Goal: Task Accomplishment & Management: Complete application form

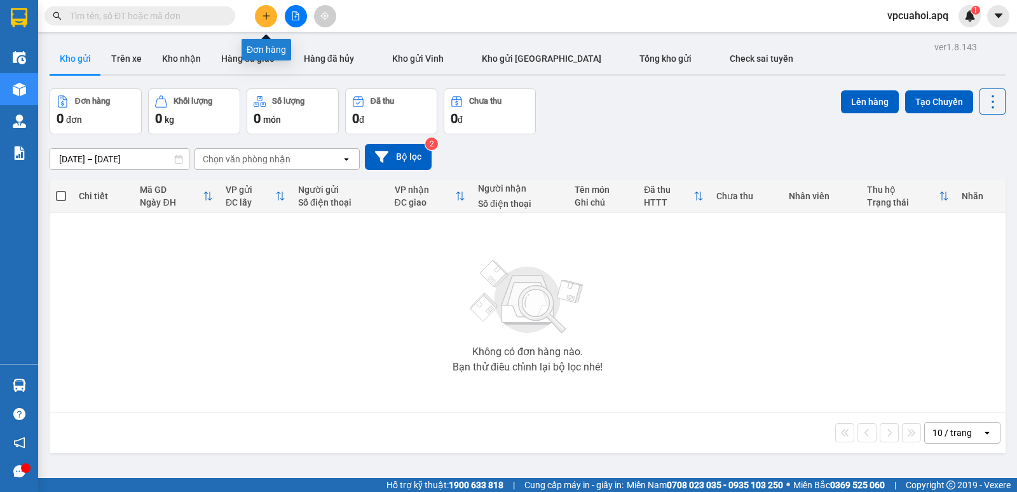
click at [264, 13] on icon "plus" at bounding box center [266, 15] width 9 height 9
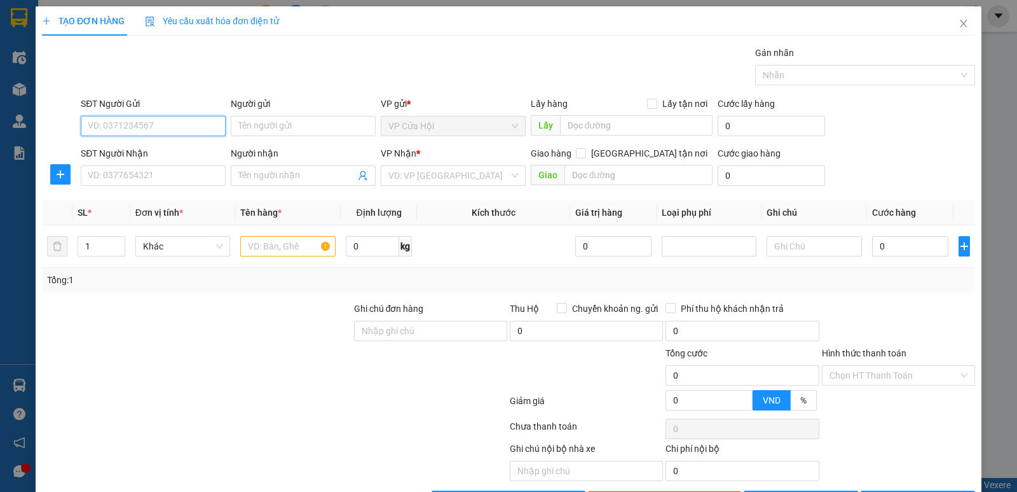
click at [90, 124] on input "SĐT Người Gửi" at bounding box center [153, 126] width 145 height 20
type input "0965694877"
click at [107, 149] on div "0965694877 - c hiền" at bounding box center [152, 151] width 128 height 14
type input "c hiền"
type input "0965694877"
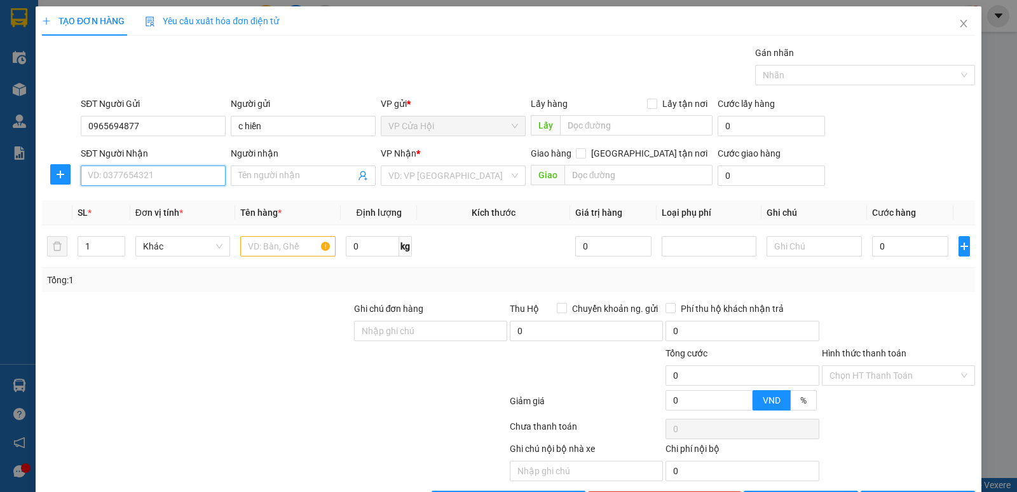
click at [109, 179] on input "SĐT Người Nhận" at bounding box center [153, 175] width 145 height 20
type input "0329524889"
click at [120, 198] on div "0329524889 - [PERSON_NAME]" at bounding box center [152, 201] width 128 height 14
type input "[PERSON_NAME]"
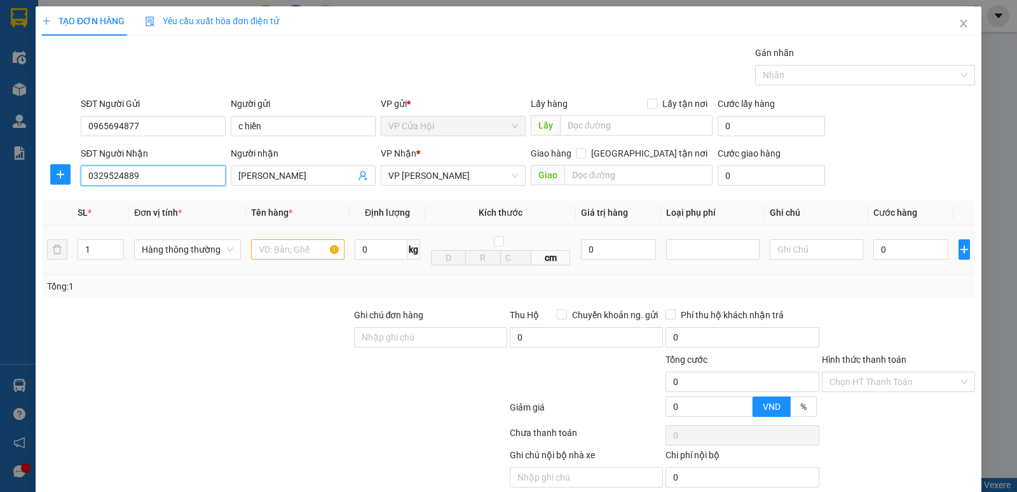
type input "0329524889"
click at [278, 246] on input "text" at bounding box center [297, 249] width 93 height 20
type input "chiaf khoas"
drag, startPoint x: 313, startPoint y: 275, endPoint x: 500, endPoint y: 296, distance: 188.2
click at [314, 275] on div "Tổng: 1" at bounding box center [508, 286] width 933 height 24
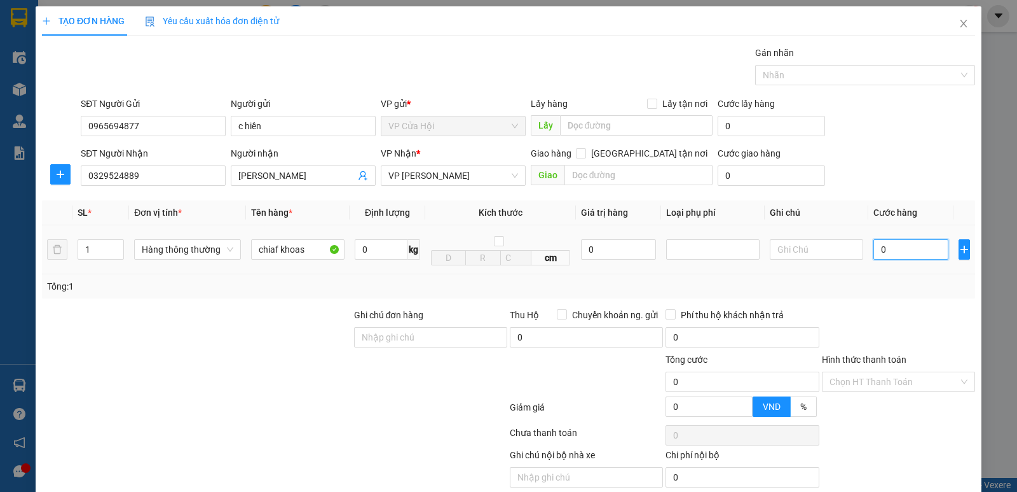
click at [885, 246] on input "0" at bounding box center [911, 249] width 75 height 20
type input "3"
type input "30"
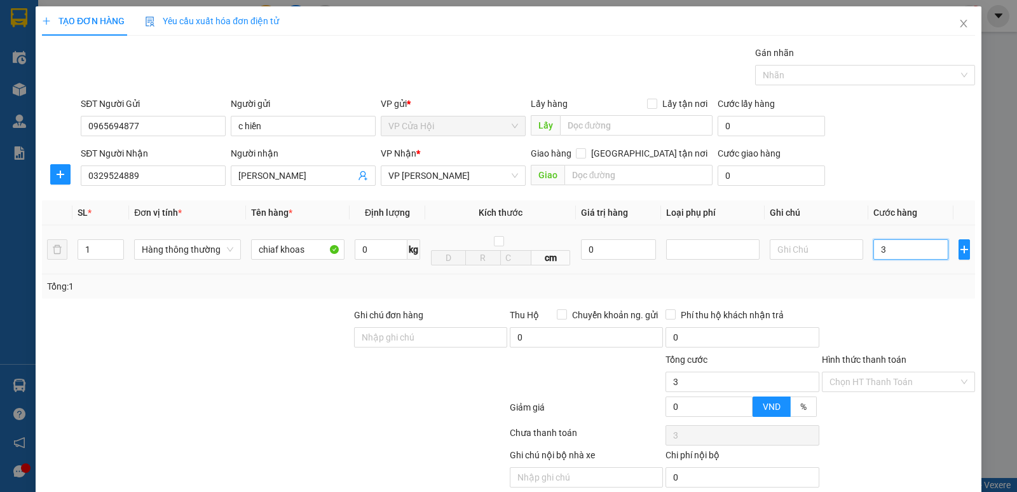
type input "30"
type input "30.000"
click at [872, 292] on div "Tổng: 1" at bounding box center [508, 286] width 923 height 14
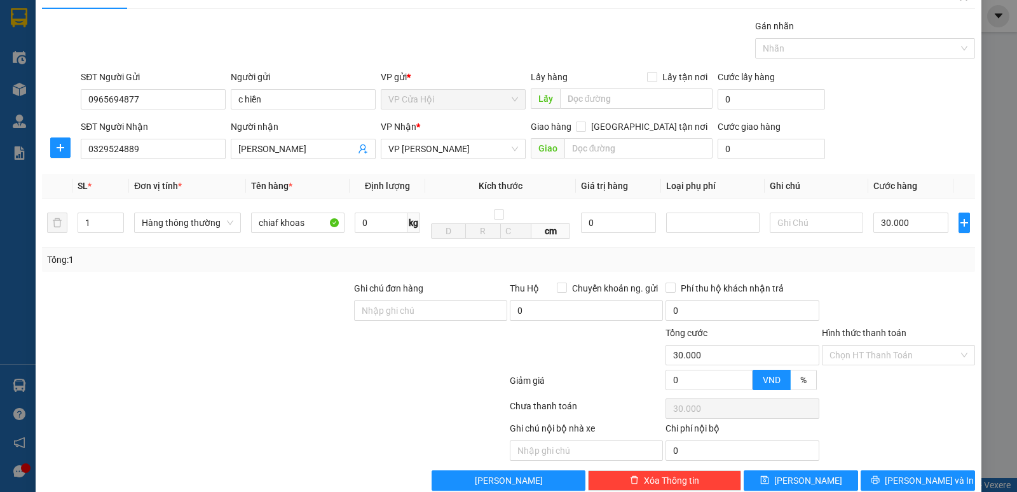
scroll to position [51, 0]
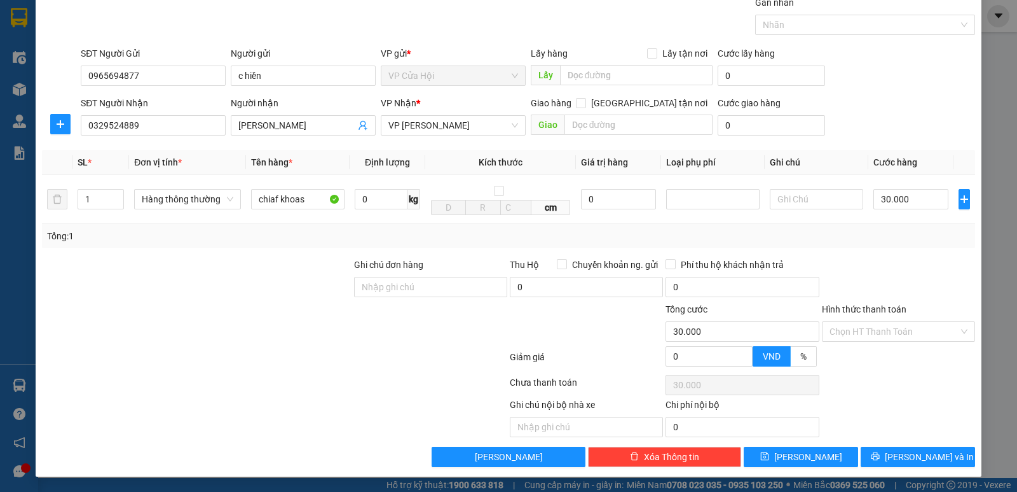
click at [665, 240] on div "Tổng: 1" at bounding box center [508, 236] width 923 height 14
click at [883, 331] on input "Hình thức thanh toán" at bounding box center [894, 331] width 129 height 19
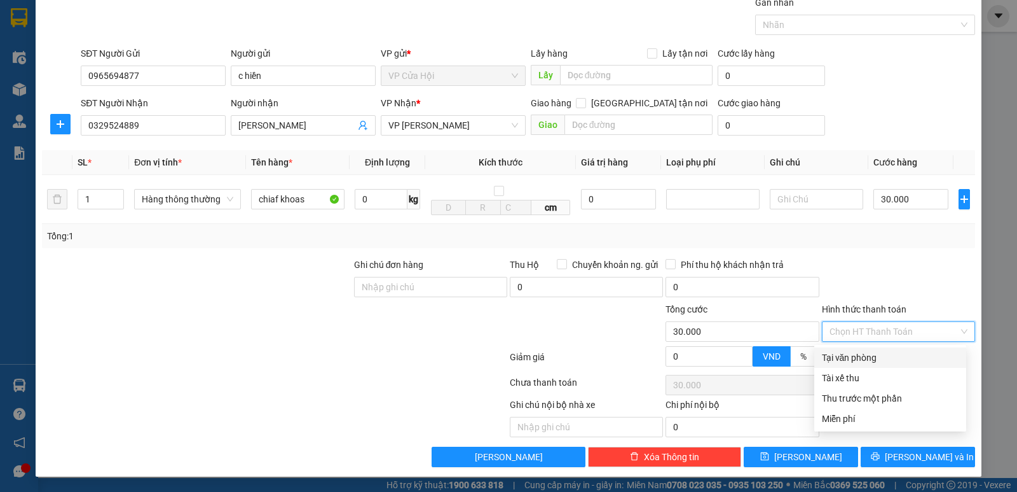
click at [865, 359] on div "Tại văn phòng" at bounding box center [890, 357] width 137 height 14
type input "0"
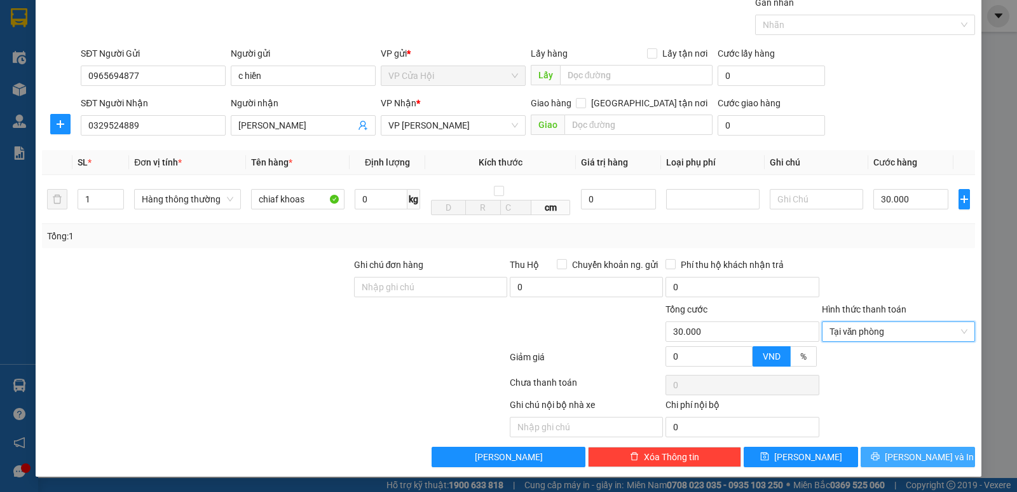
click at [916, 455] on span "[PERSON_NAME] và In" at bounding box center [929, 457] width 89 height 14
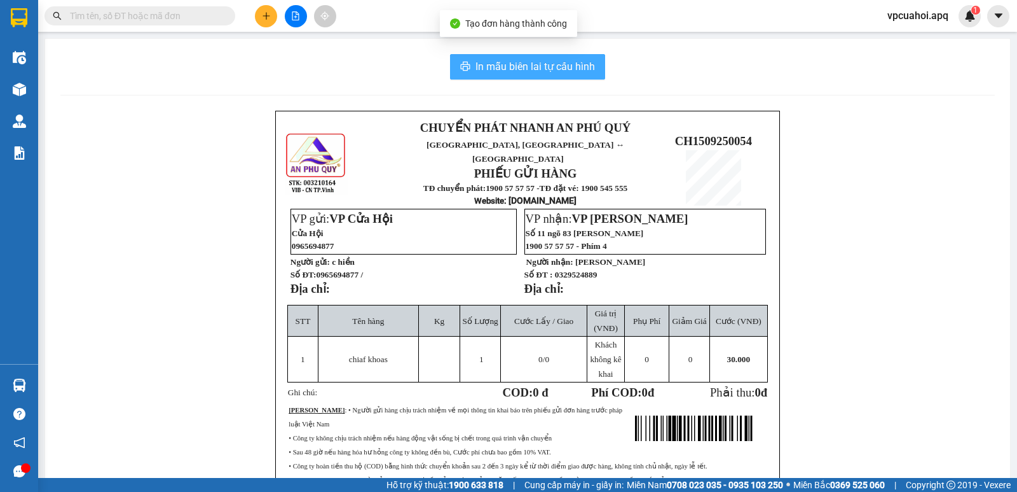
click at [512, 71] on span "In mẫu biên lai tự cấu hình" at bounding box center [536, 66] width 120 height 16
